Goal: Task Accomplishment & Management: Use online tool/utility

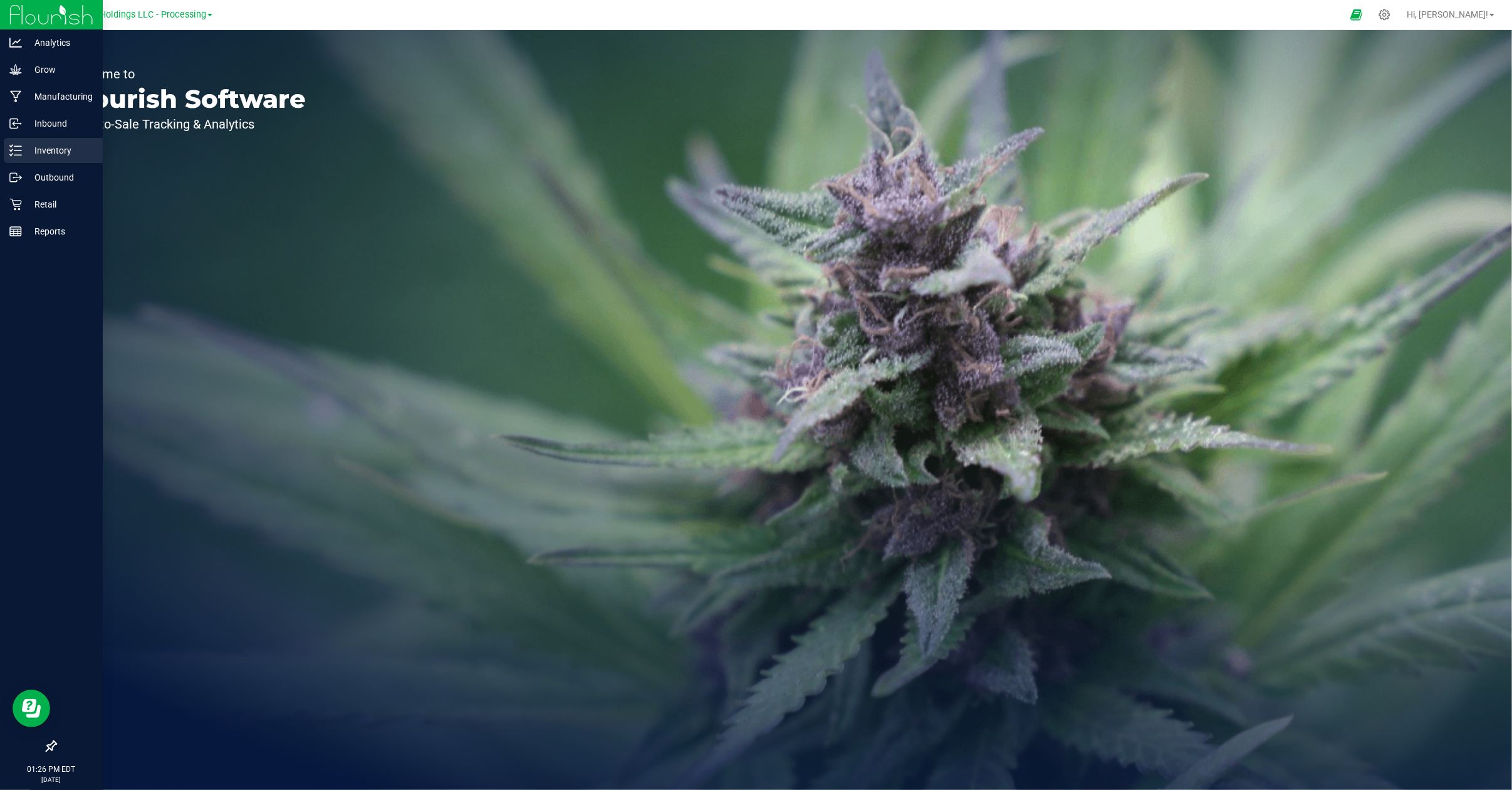
click at [55, 152] on p "Inventory" at bounding box center [59, 150] width 75 height 15
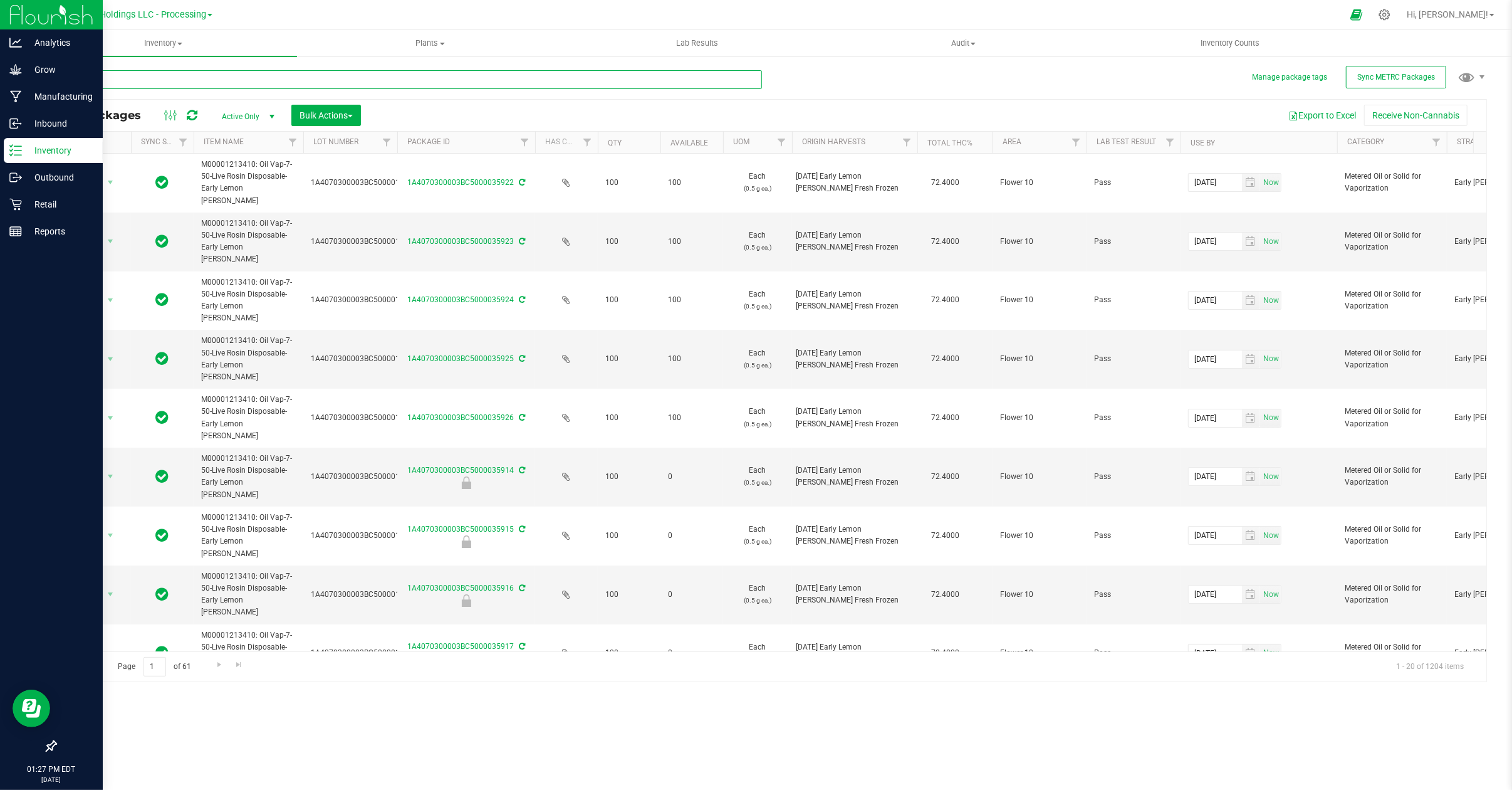
click at [208, 73] on input "text" at bounding box center [408, 79] width 707 height 19
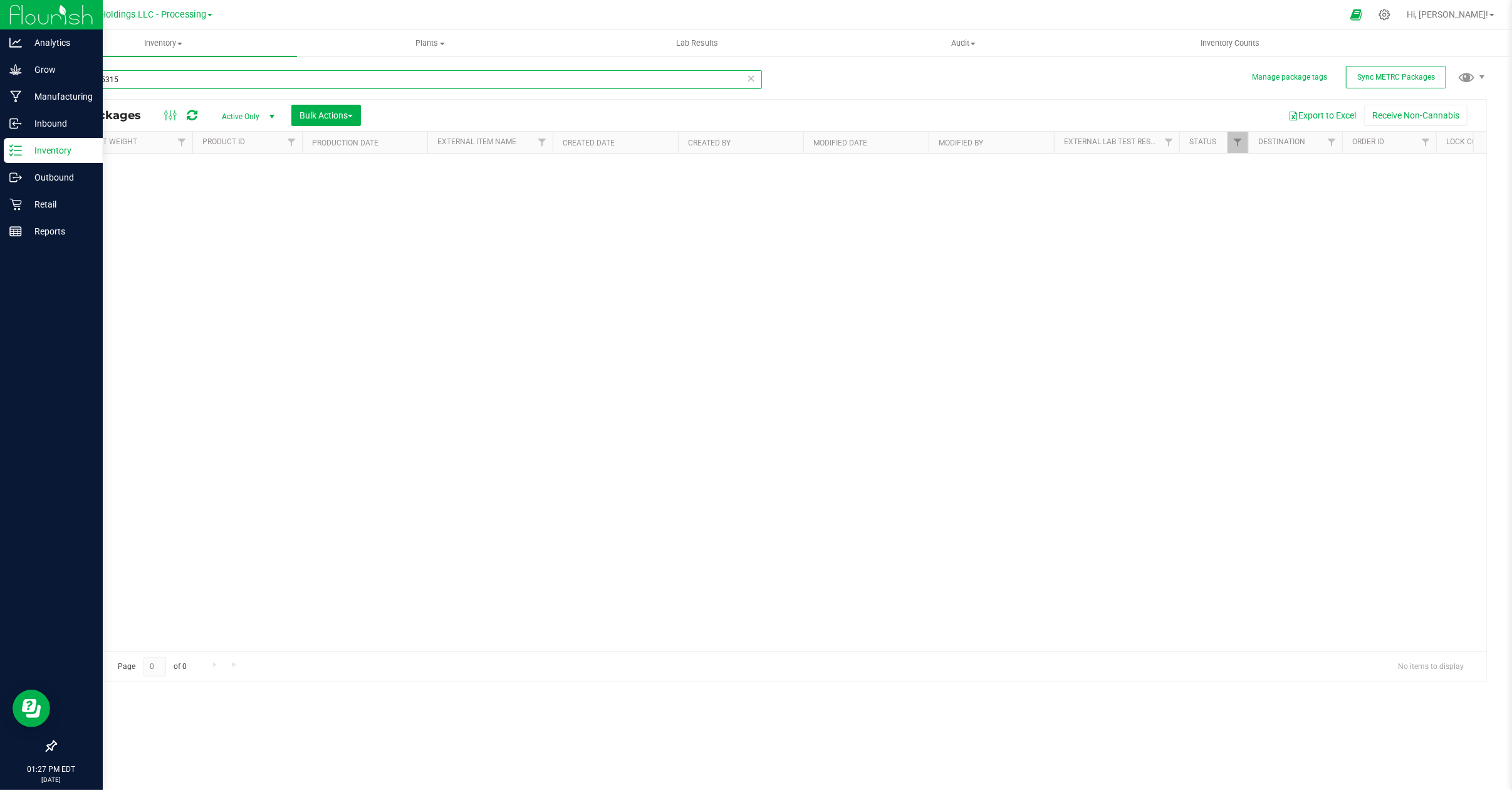
scroll to position [0, 2113]
type input "0000015315"
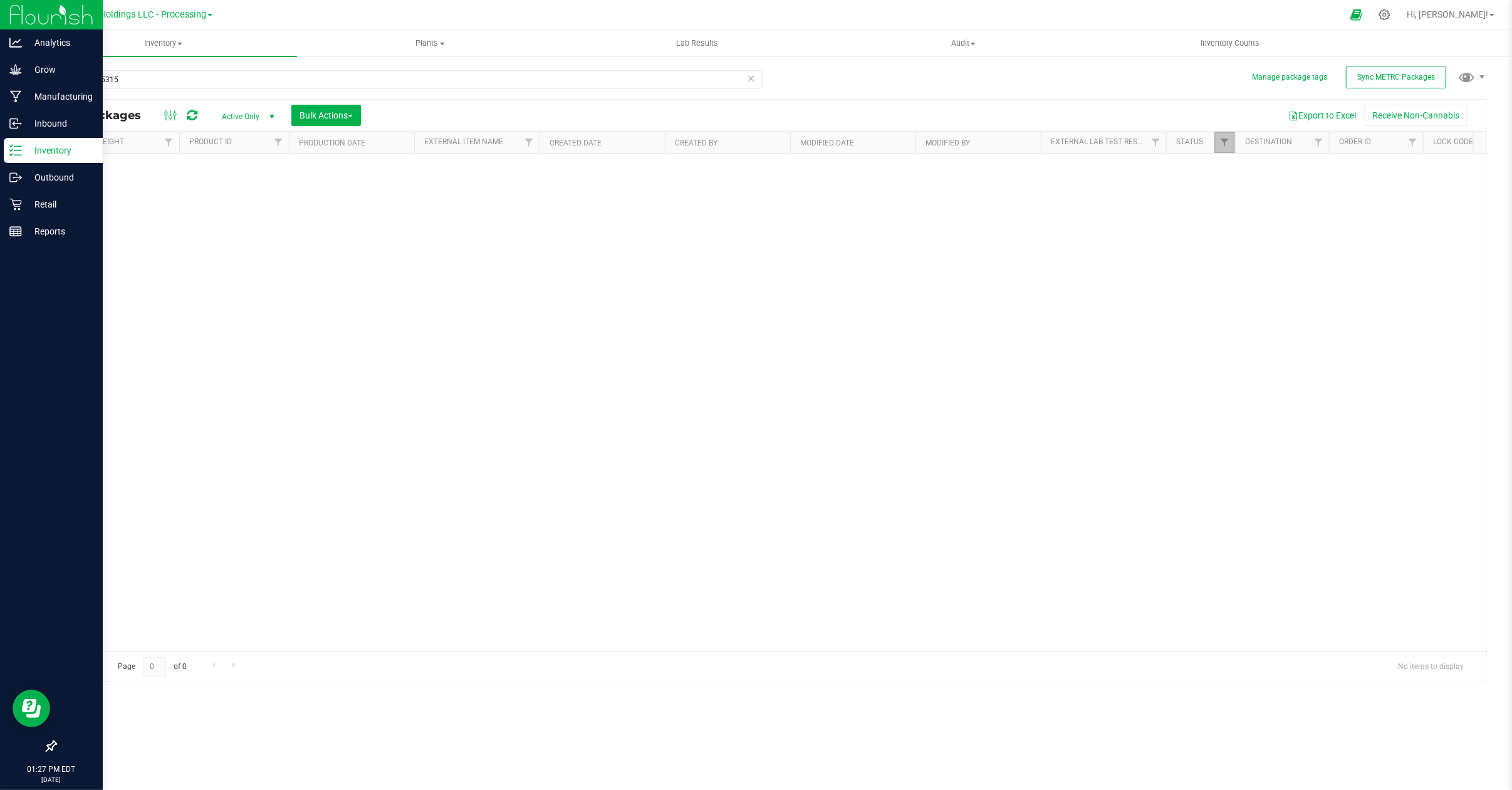
click at [1229, 139] on link "Filter" at bounding box center [1224, 142] width 21 height 21
click at [1283, 394] on button "Clear" at bounding box center [1320, 396] width 60 height 27
click at [277, 115] on span "select" at bounding box center [272, 116] width 16 height 17
click at [231, 194] on li "All" at bounding box center [245, 193] width 68 height 19
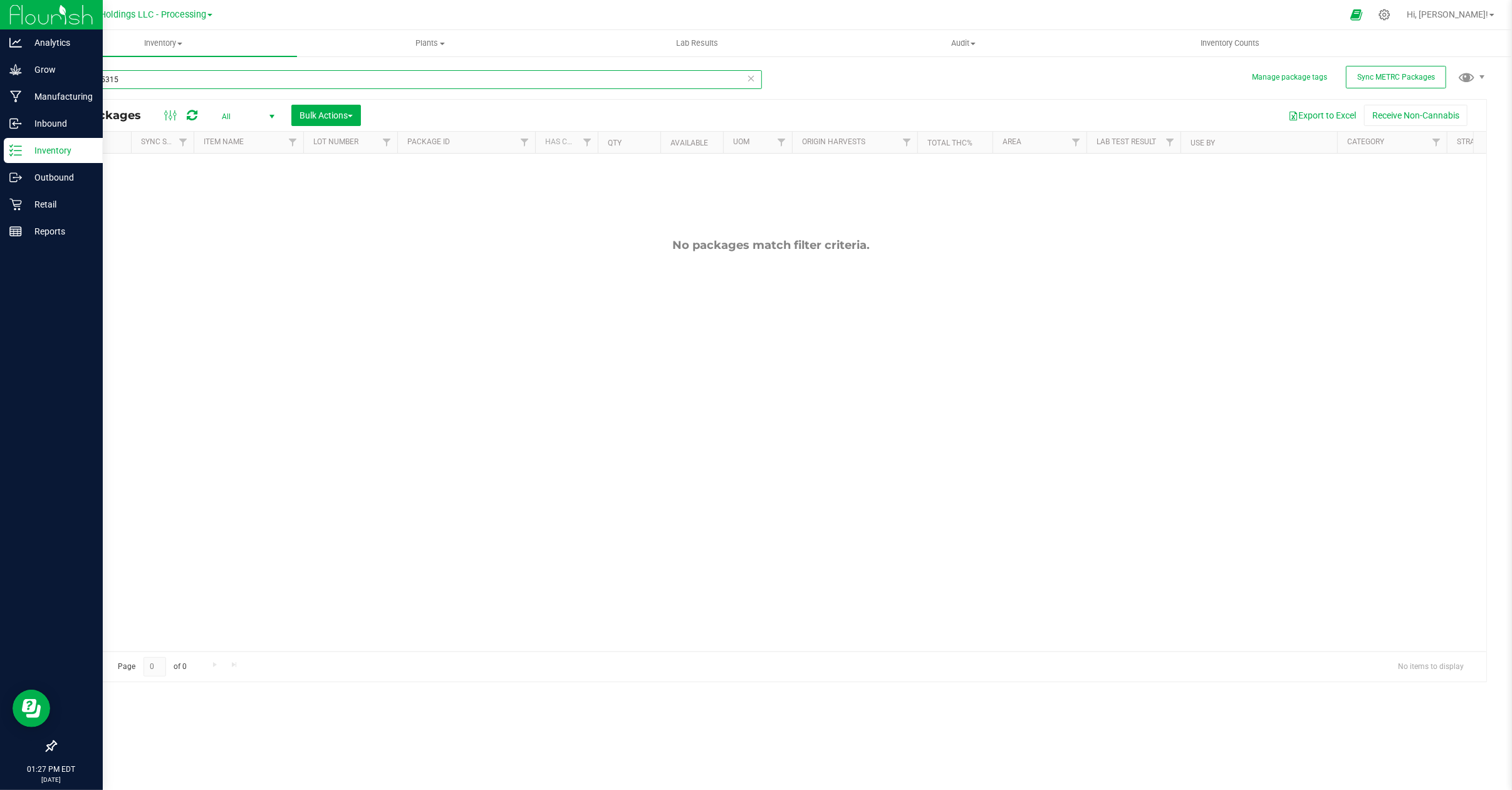
click at [89, 78] on input "0000015315" at bounding box center [408, 79] width 707 height 19
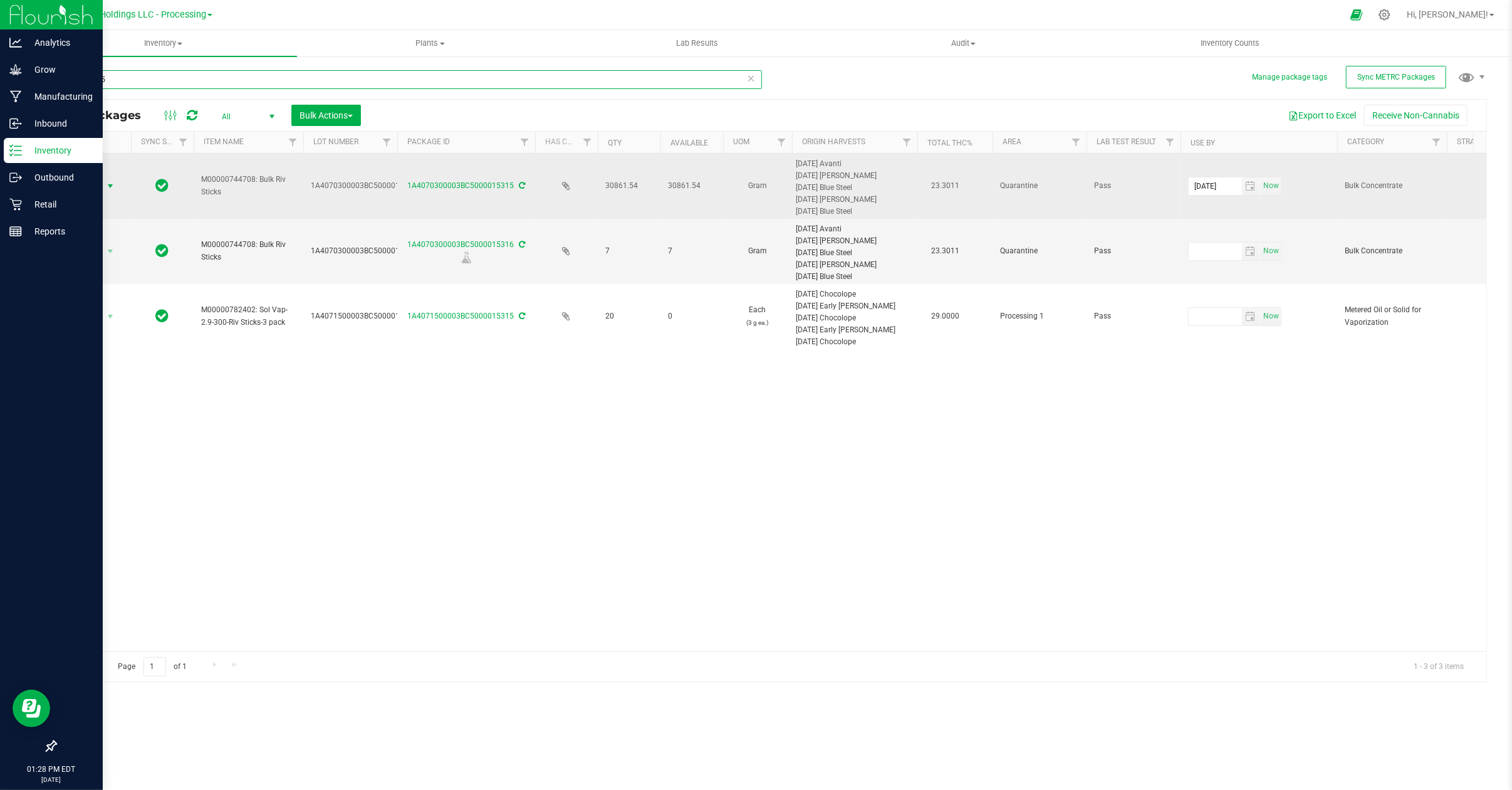
type input "0015315"
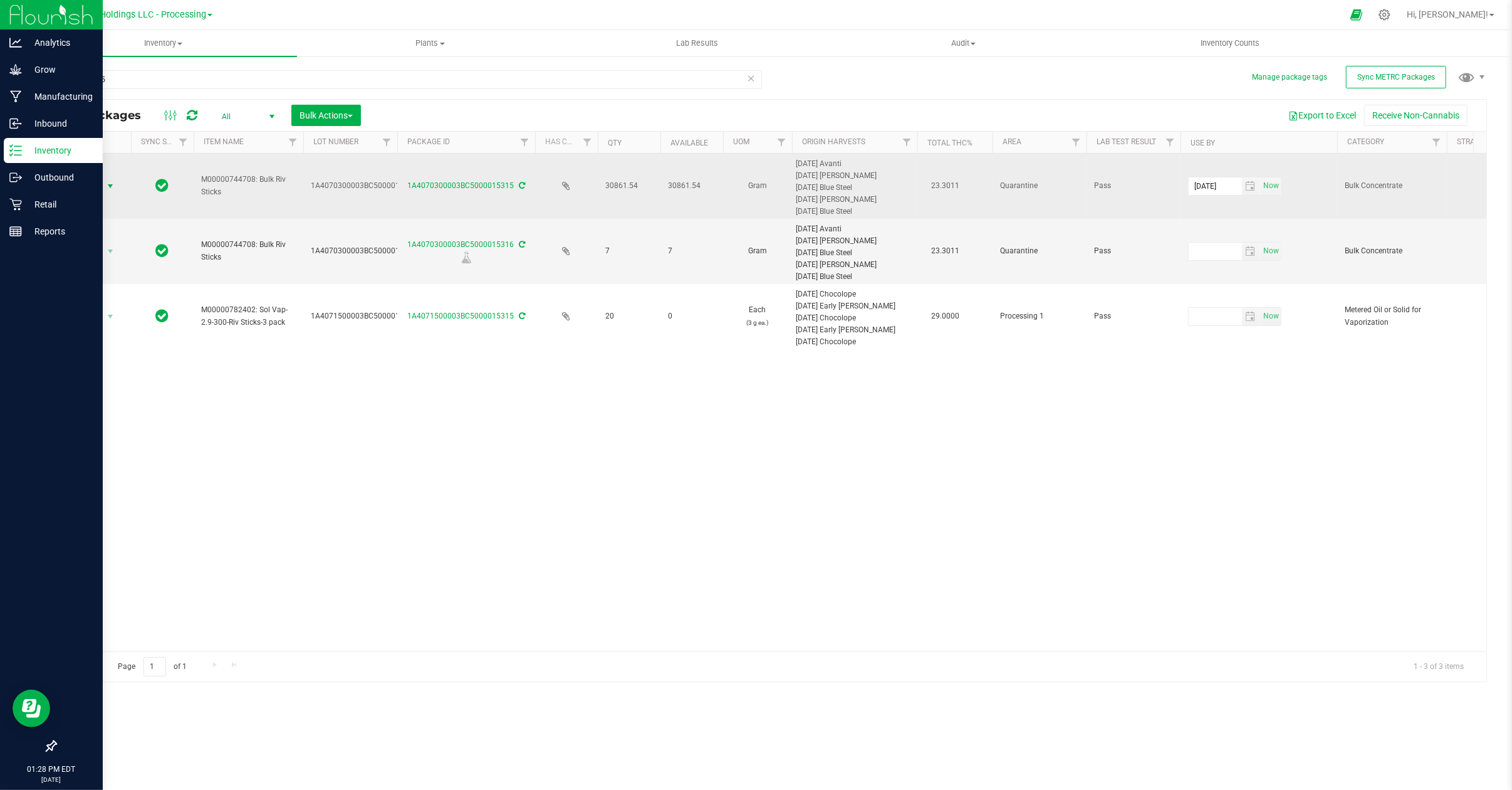
click at [112, 184] on span "select" at bounding box center [110, 186] width 10 height 10
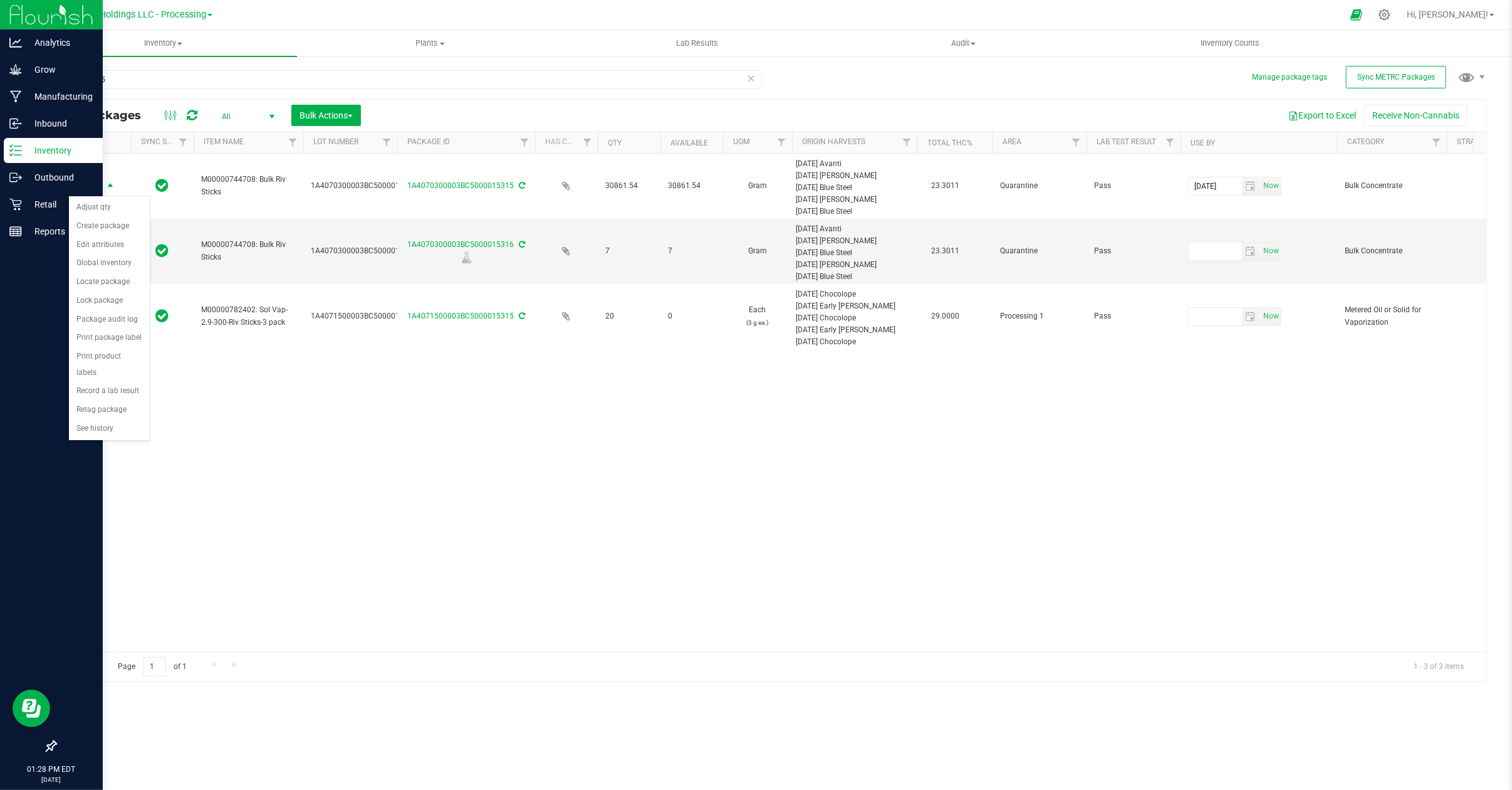
click at [332, 417] on div "Action Action Adjust qty Create package Edit attributes Global inventory Locate…" at bounding box center [771, 403] width 1430 height 498
